Goal: Task Accomplishment & Management: Use online tool/utility

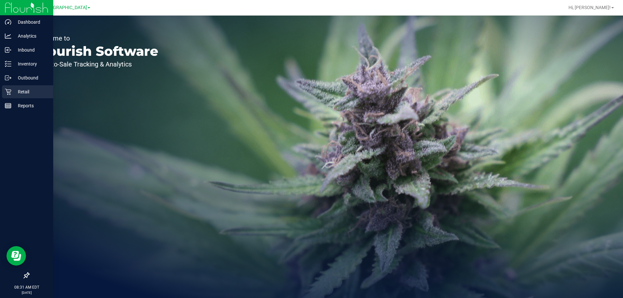
click at [26, 87] on div "Retail" at bounding box center [27, 91] width 51 height 13
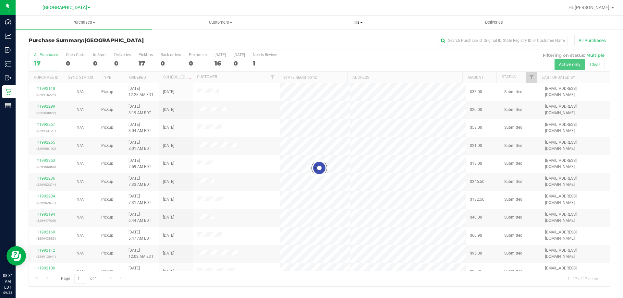
click at [355, 24] on span "Tills" at bounding box center [357, 22] width 136 height 6
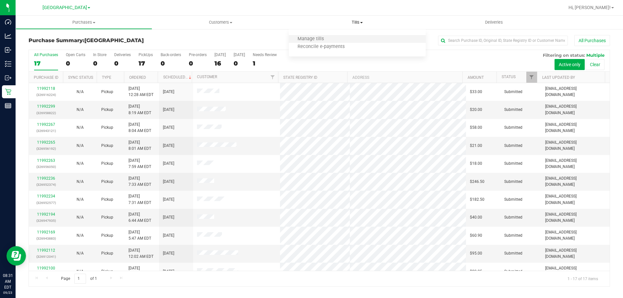
click at [345, 36] on li "Manage tills" at bounding box center [357, 39] width 137 height 8
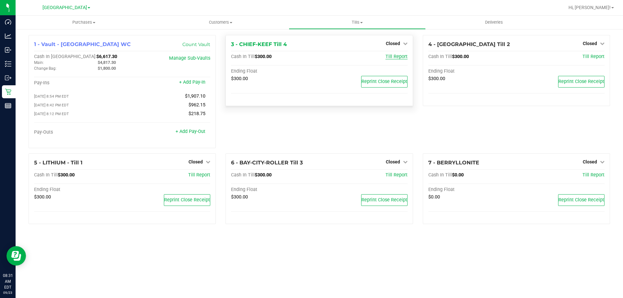
click at [403, 56] on span "Till Report" at bounding box center [396, 57] width 22 height 6
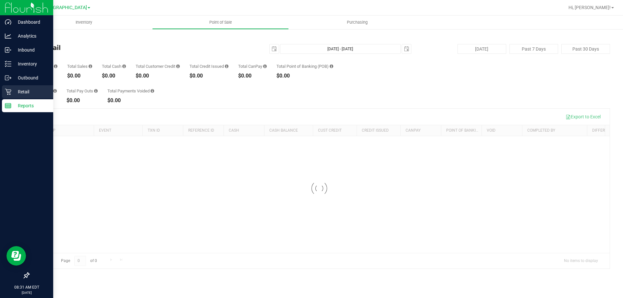
click at [17, 89] on p "Retail" at bounding box center [30, 92] width 39 height 8
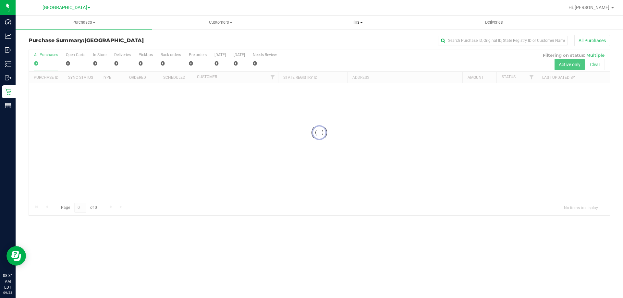
click at [353, 20] on span "Tills" at bounding box center [357, 22] width 136 height 6
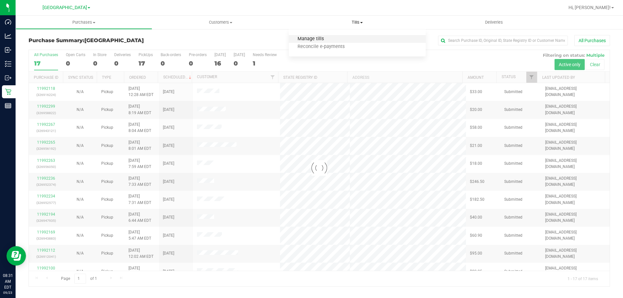
click at [328, 36] on span "Manage tills" at bounding box center [311, 39] width 44 height 6
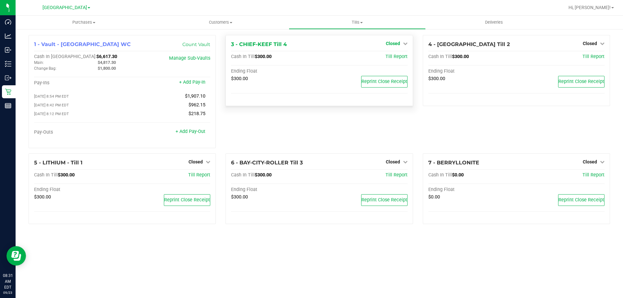
click at [392, 42] on span "Closed" at bounding box center [393, 43] width 14 height 5
click at [393, 54] on div "Open Till" at bounding box center [392, 57] width 48 height 8
click at [394, 57] on link "Open Till" at bounding box center [392, 56] width 17 height 5
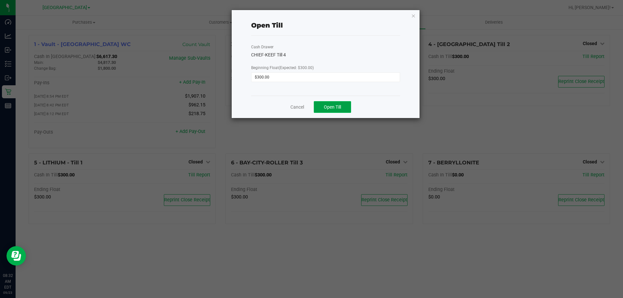
click at [329, 108] on span "Open Till" at bounding box center [332, 106] width 17 height 5
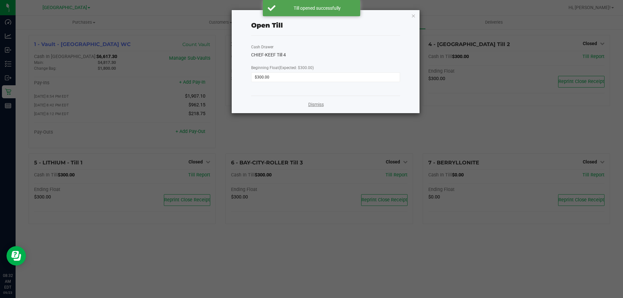
click at [311, 103] on link "Dismiss" at bounding box center [316, 104] width 16 height 7
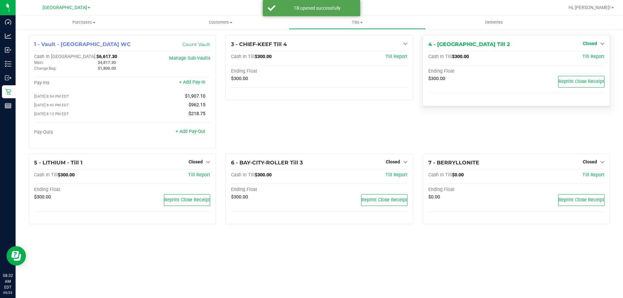
click at [586, 44] on span "Closed" at bounding box center [590, 43] width 14 height 5
click at [582, 53] on div "Open Till" at bounding box center [589, 57] width 48 height 8
click at [582, 57] on link "Open Till" at bounding box center [589, 56] width 17 height 5
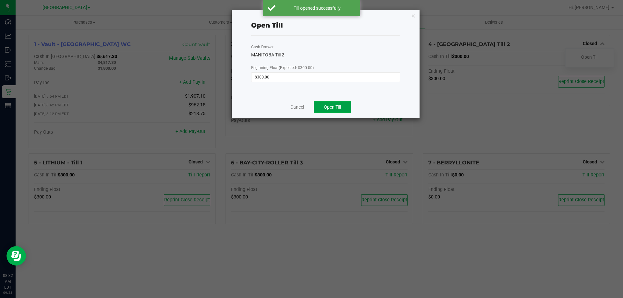
click at [340, 109] on span "Open Till" at bounding box center [332, 106] width 17 height 5
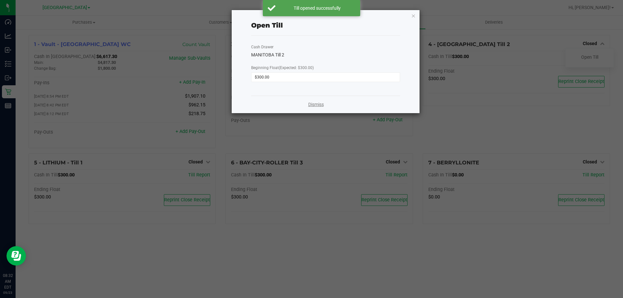
click at [311, 105] on link "Dismiss" at bounding box center [316, 104] width 16 height 7
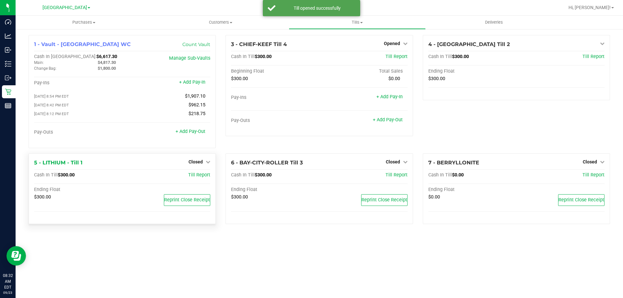
click at [200, 161] on div "Closed" at bounding box center [199, 162] width 22 height 8
click at [198, 164] on span "Closed" at bounding box center [195, 161] width 14 height 5
click at [200, 176] on link "Open Till" at bounding box center [195, 175] width 17 height 5
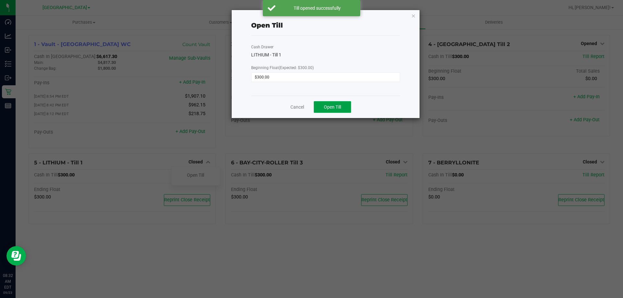
click at [334, 108] on span "Open Till" at bounding box center [332, 106] width 17 height 5
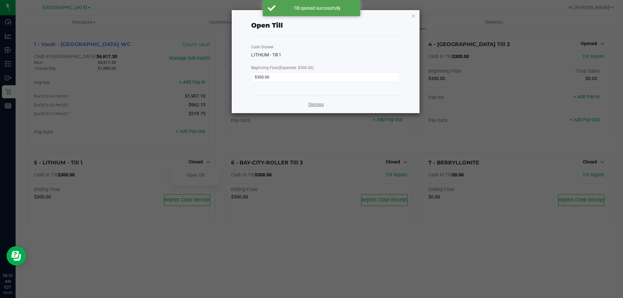
click at [319, 106] on link "Dismiss" at bounding box center [316, 104] width 16 height 7
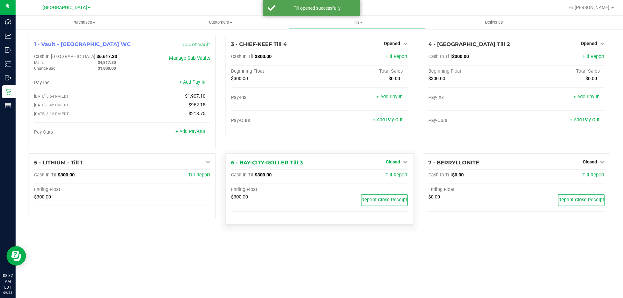
click at [394, 162] on span "Closed" at bounding box center [393, 161] width 14 height 5
click at [388, 176] on link "Open Till" at bounding box center [392, 175] width 17 height 5
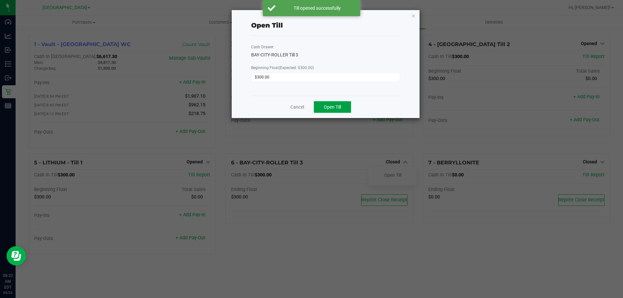
click at [335, 109] on span "Open Till" at bounding box center [332, 106] width 17 height 5
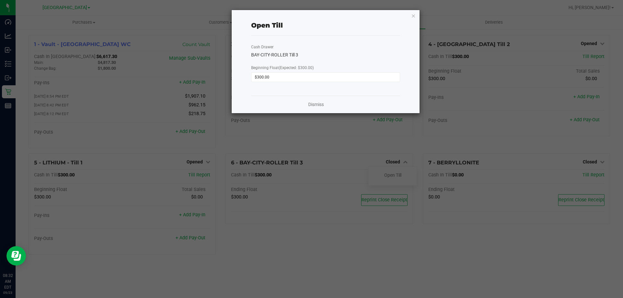
click at [318, 108] on div "Dismiss" at bounding box center [325, 105] width 149 height 18
click at [317, 106] on link "Dismiss" at bounding box center [316, 104] width 16 height 7
